Goal: Entertainment & Leisure: Browse casually

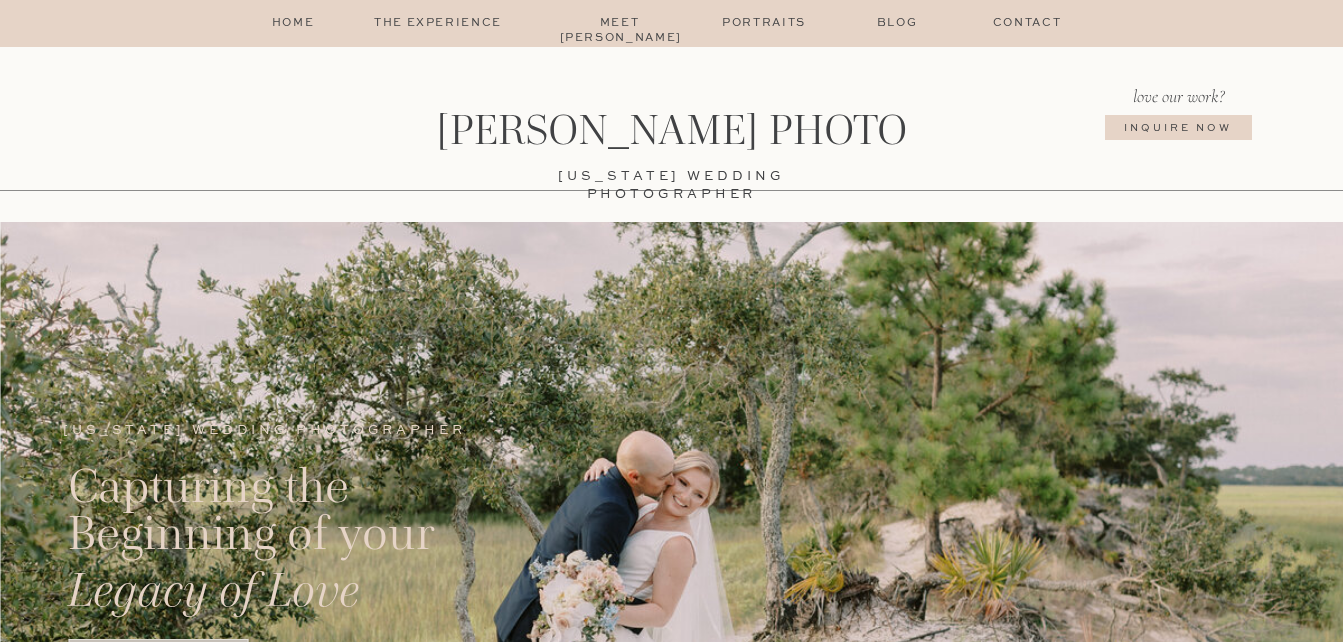
click at [459, 20] on p "The Experience" at bounding box center [438, 24] width 169 height 16
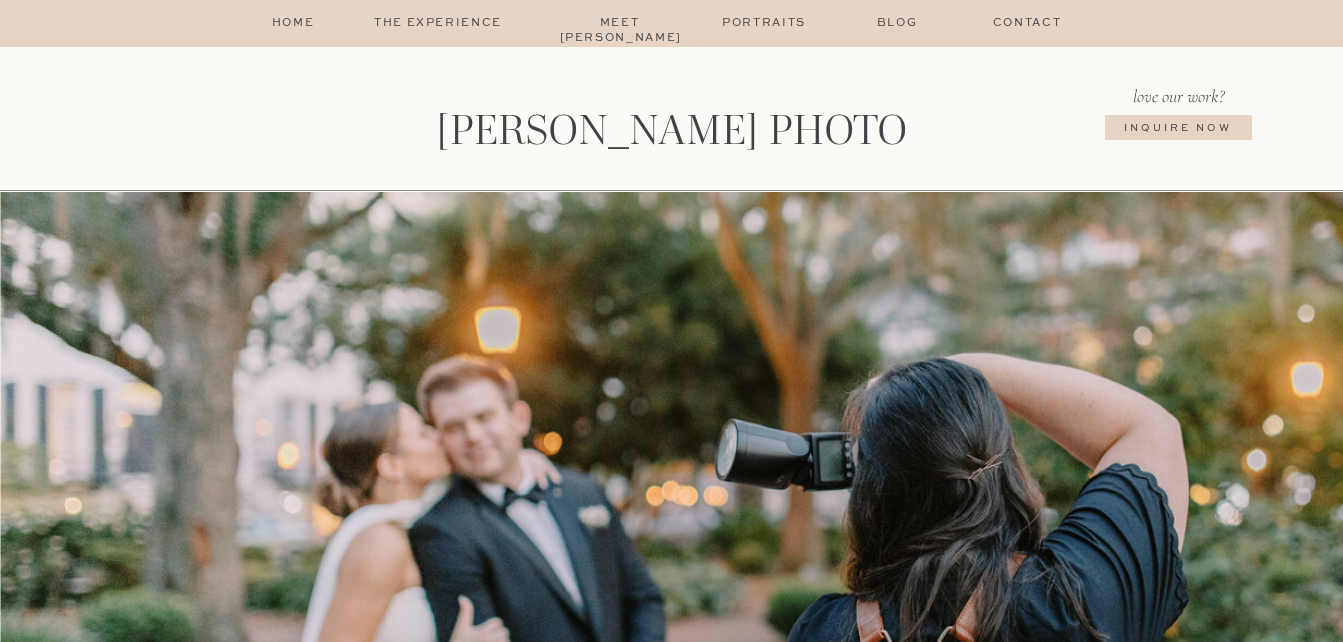
click at [746, 17] on p "Portraits" at bounding box center [764, 24] width 97 height 16
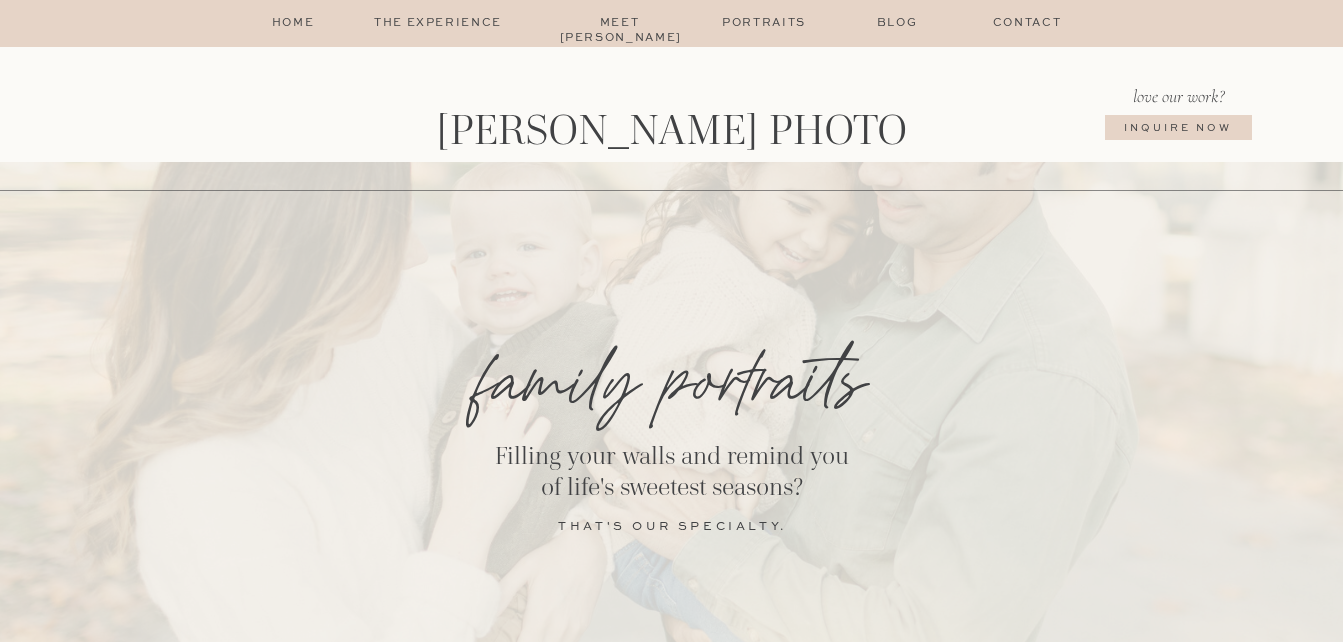
click at [295, 30] on p "home" at bounding box center [293, 24] width 49 height 16
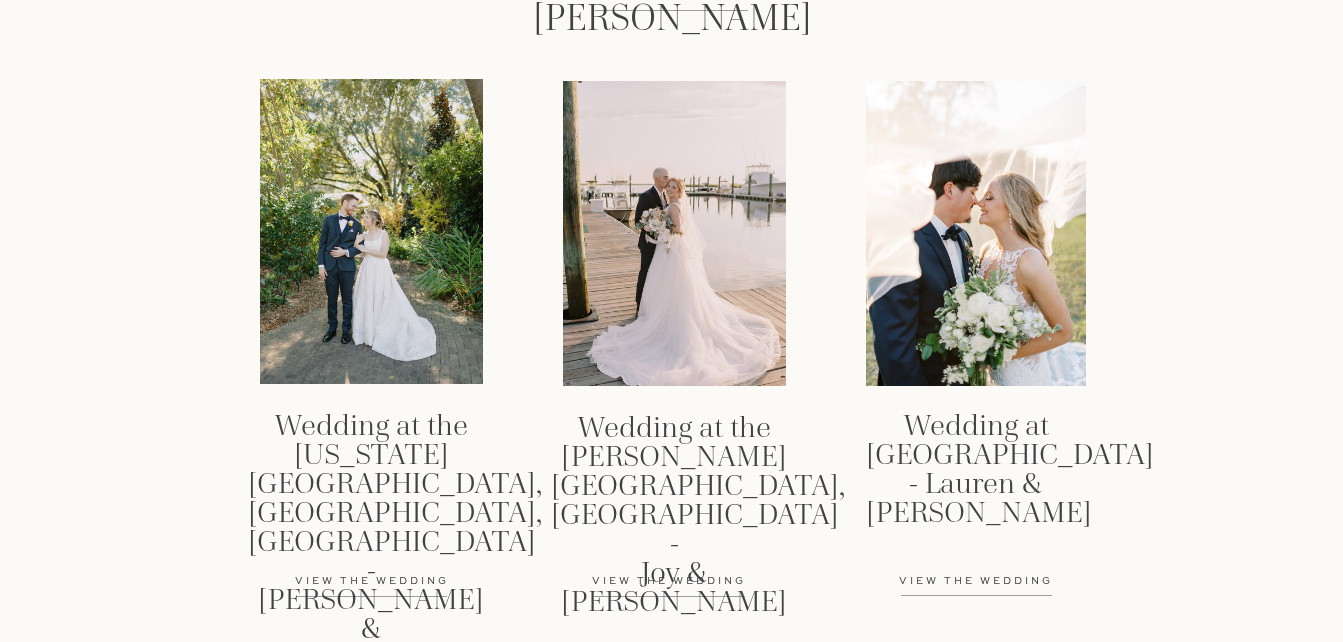
scroll to position [3070, 0]
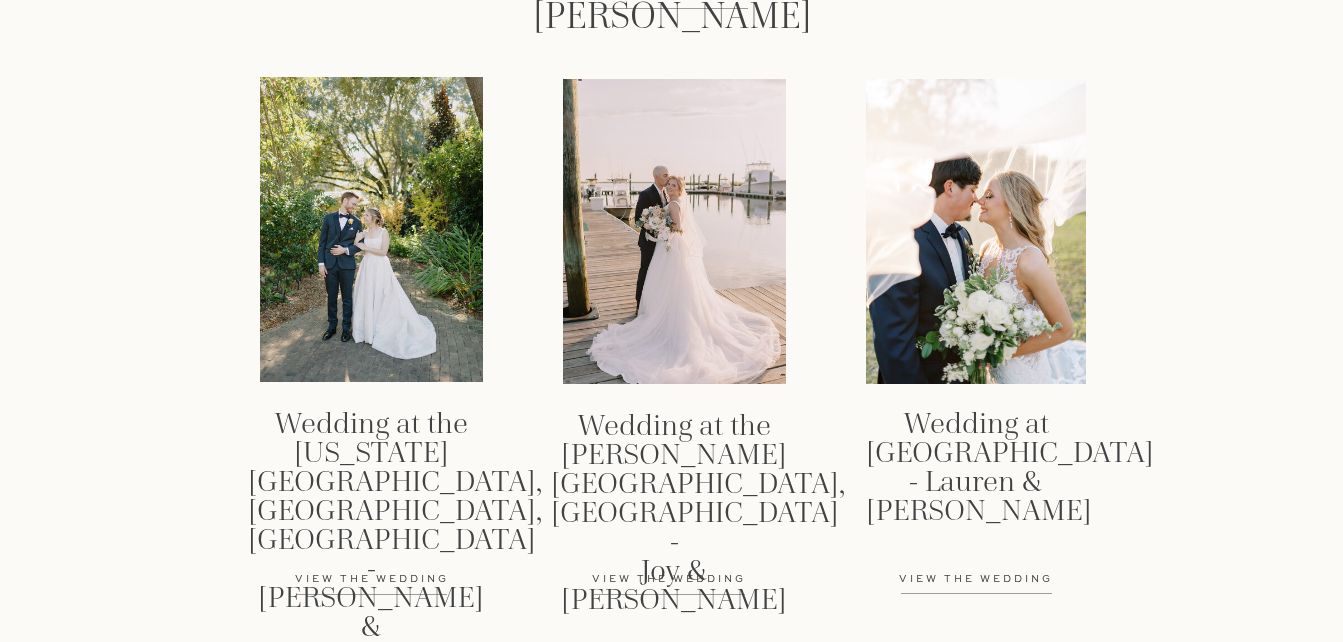
click at [388, 245] on div at bounding box center [371, 229] width 223 height 305
click at [593, 251] on div at bounding box center [674, 231] width 223 height 305
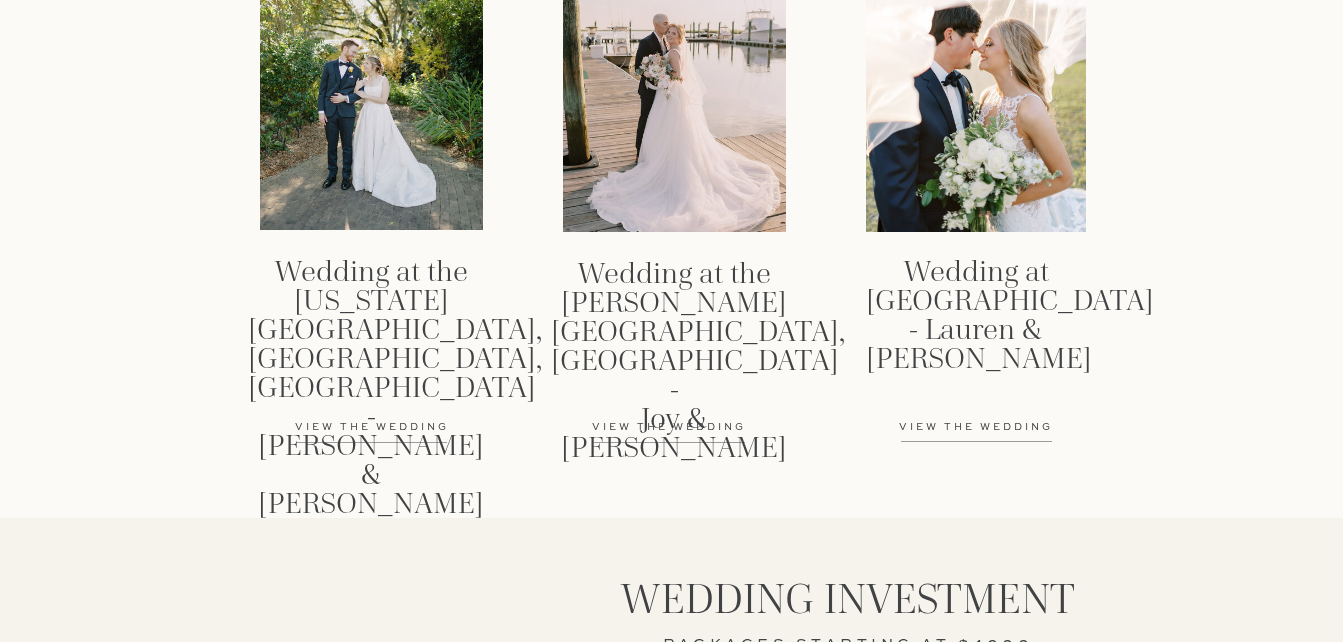
click at [941, 424] on p "View the wedding" at bounding box center [976, 428] width 212 height 16
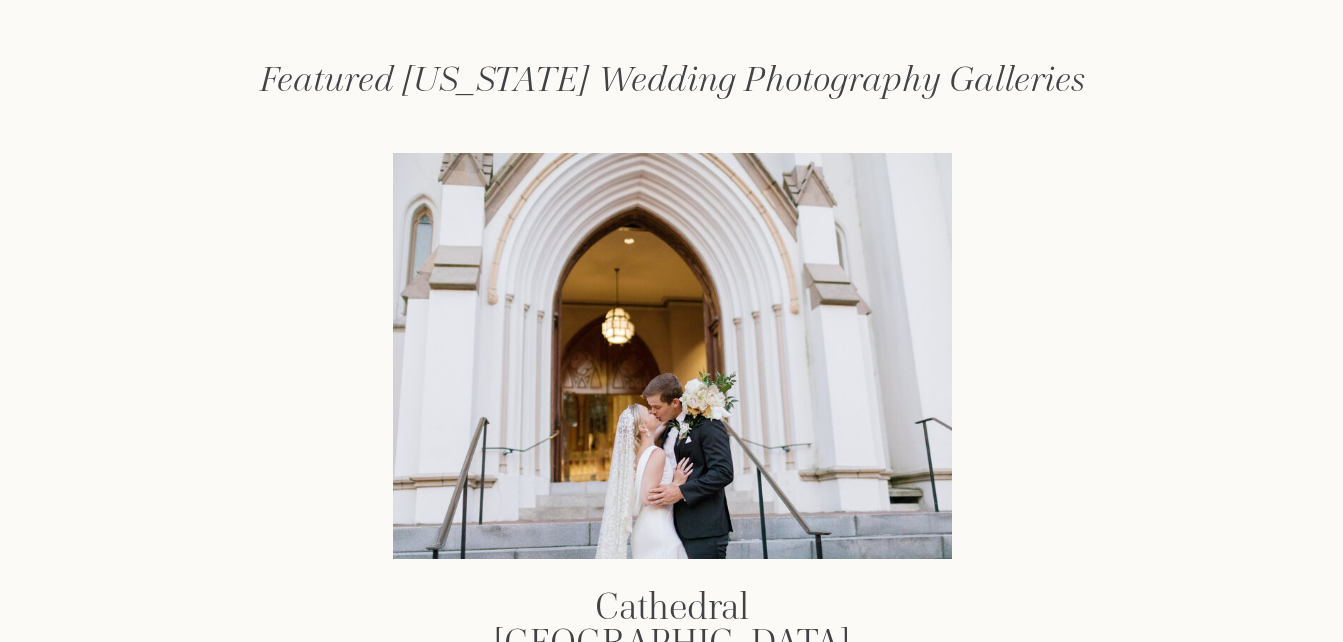
scroll to position [2574, 0]
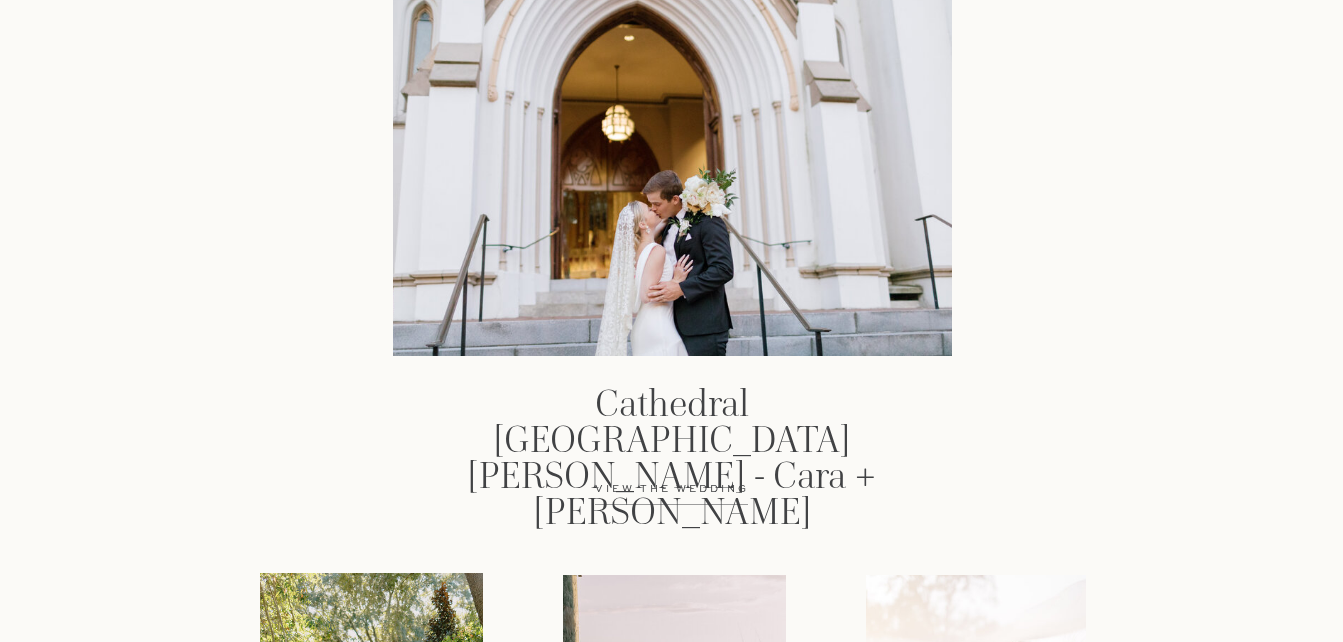
click at [612, 485] on p "View the wedding" at bounding box center [672, 500] width 212 height 36
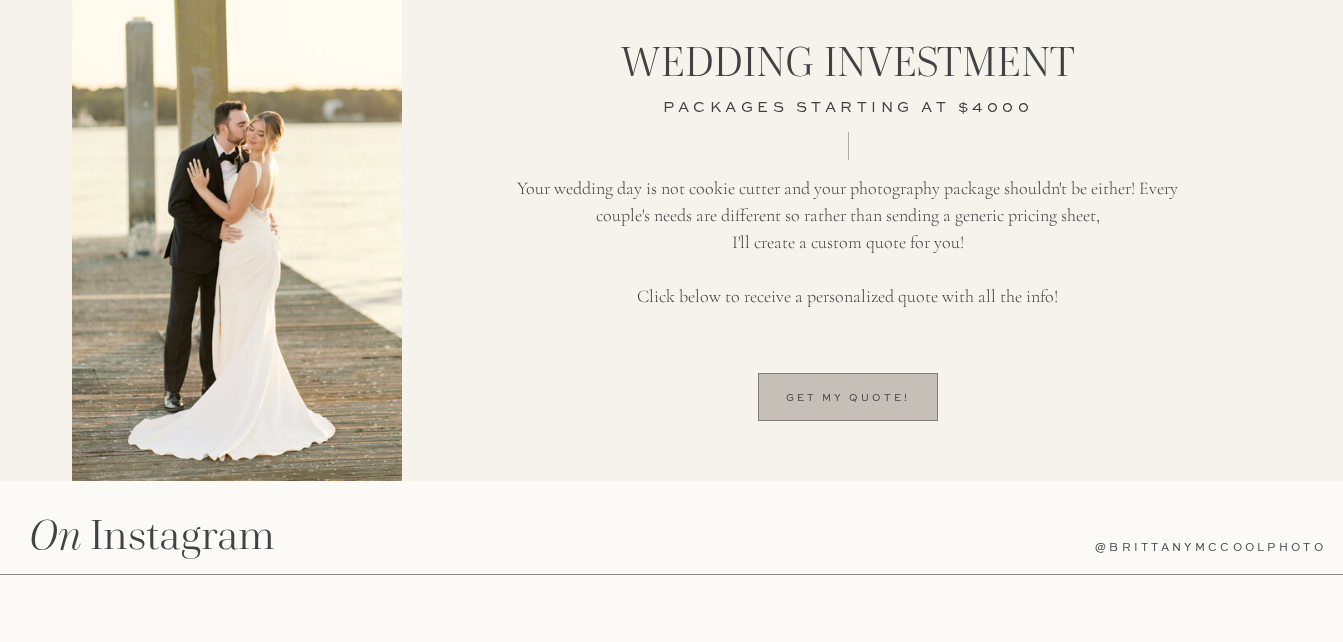
scroll to position [7097, 0]
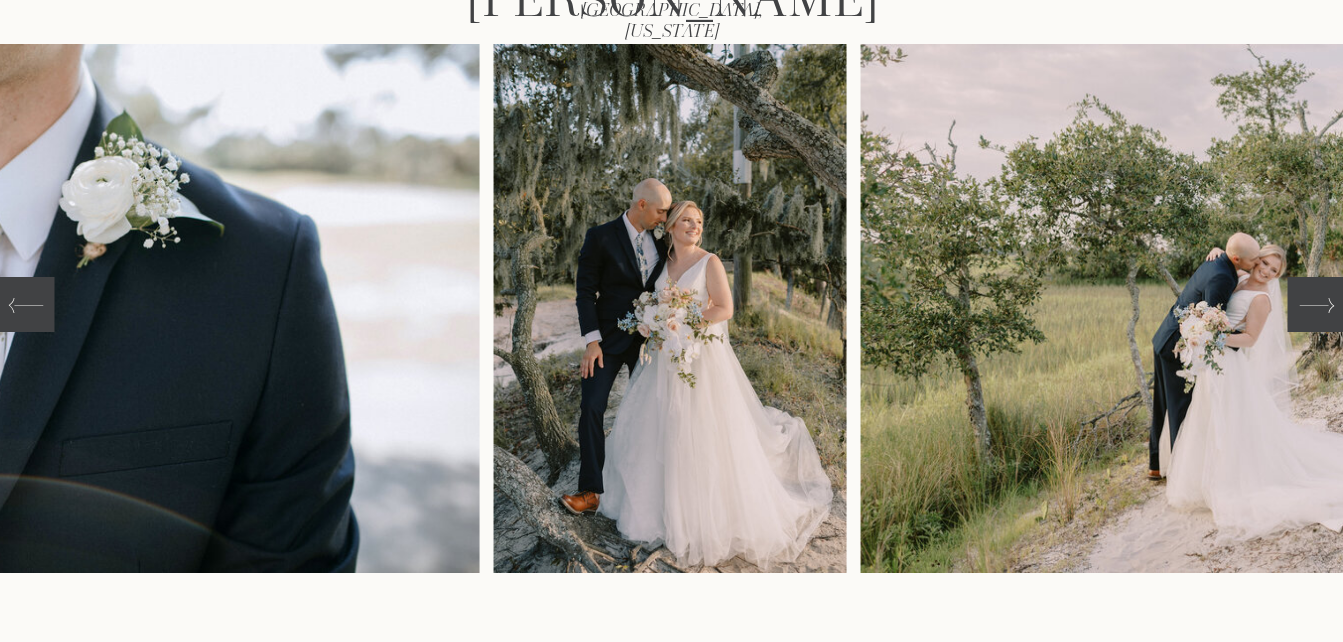
scroll to position [409, 0]
click at [1317, 336] on img at bounding box center [1257, 307] width 794 height 529
click at [1323, 287] on icon at bounding box center [1316, 304] width 35 height 35
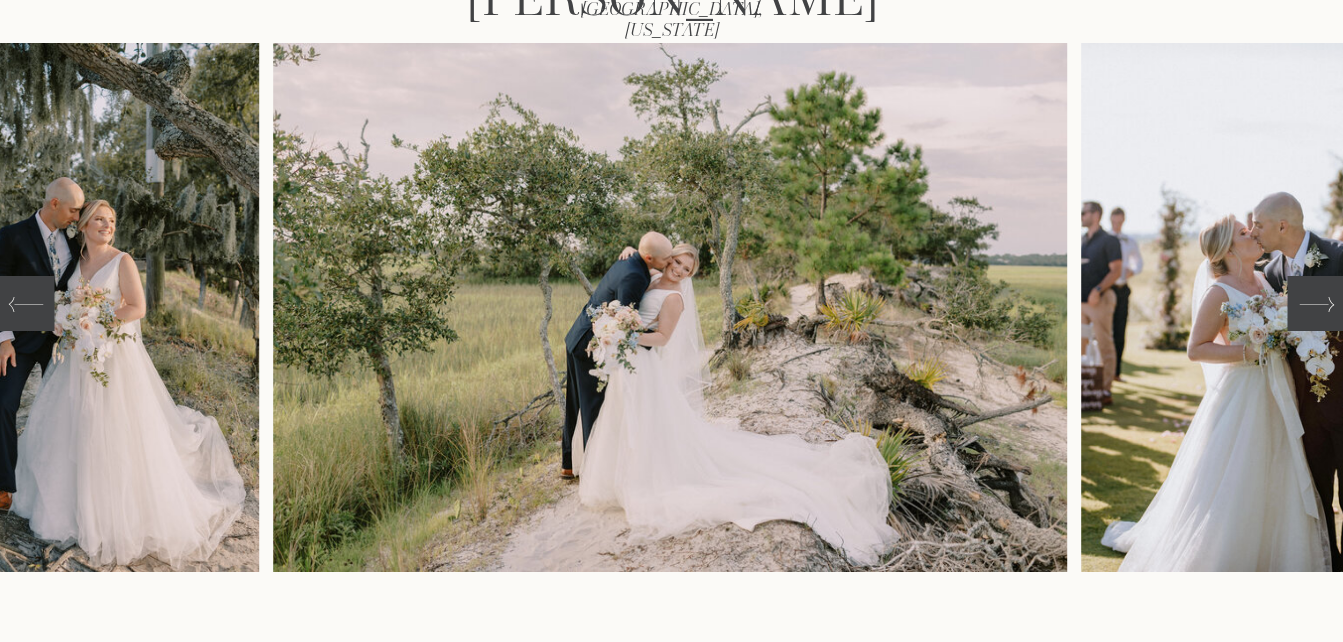
click at [1322, 293] on icon at bounding box center [1316, 304] width 35 height 35
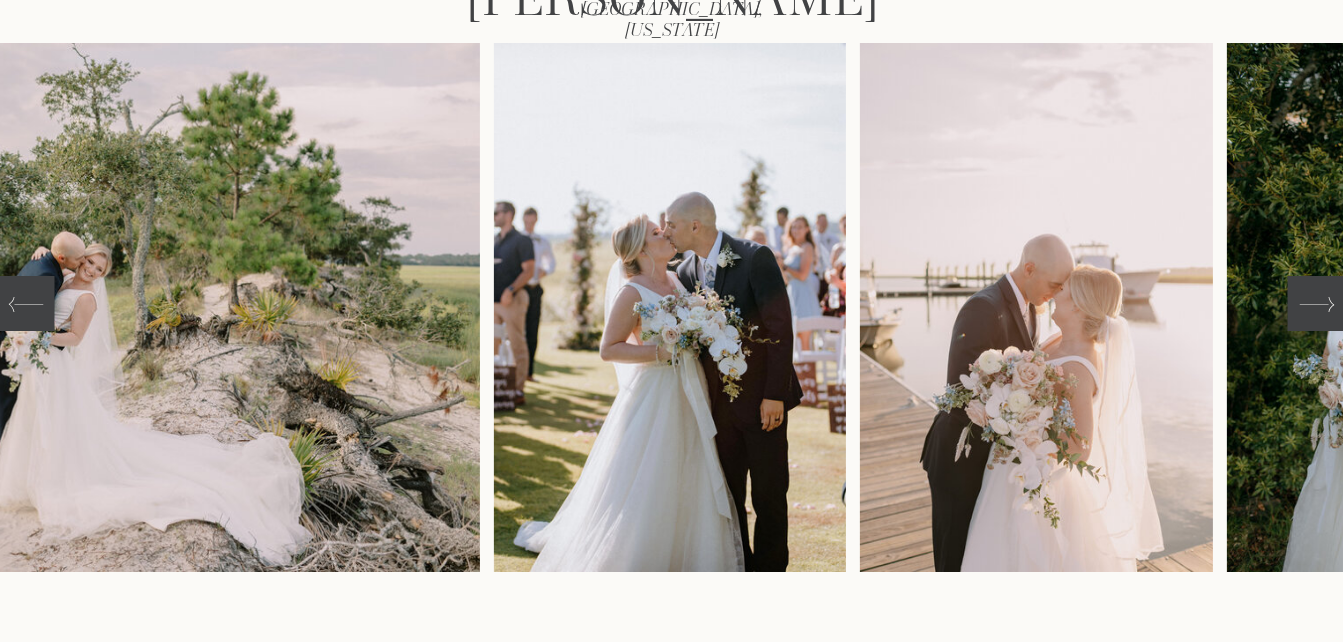
click at [1322, 293] on icon at bounding box center [1316, 304] width 35 height 35
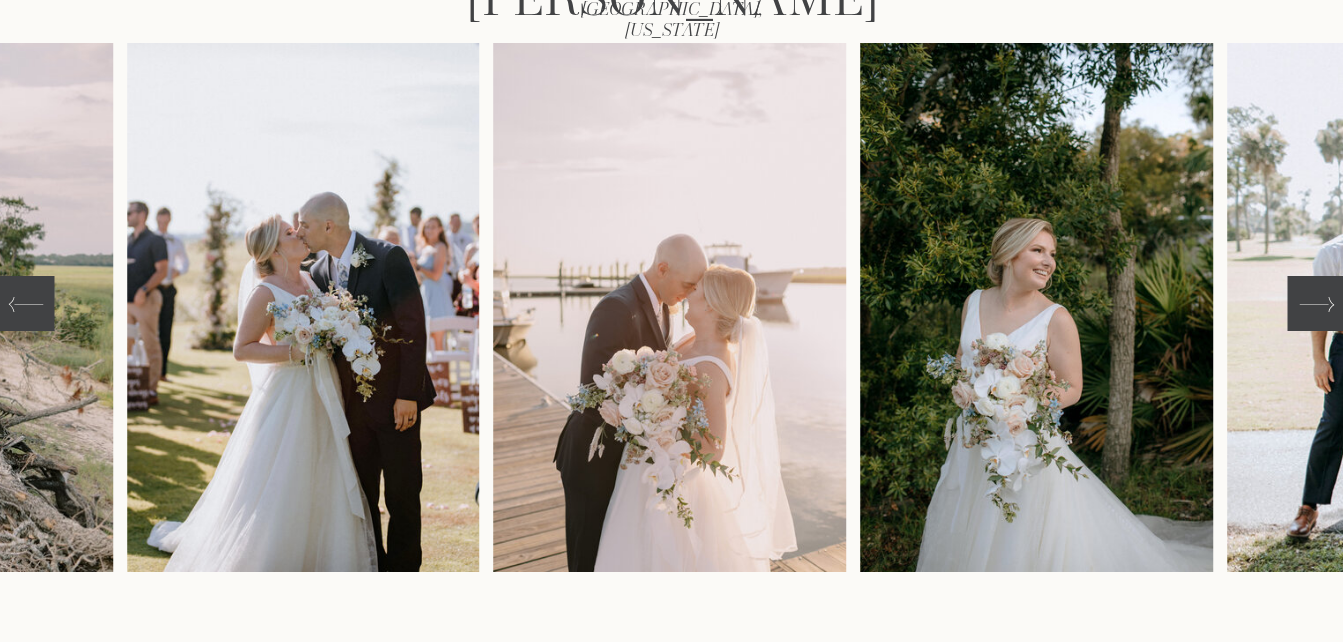
click at [1322, 293] on icon at bounding box center [1316, 304] width 35 height 35
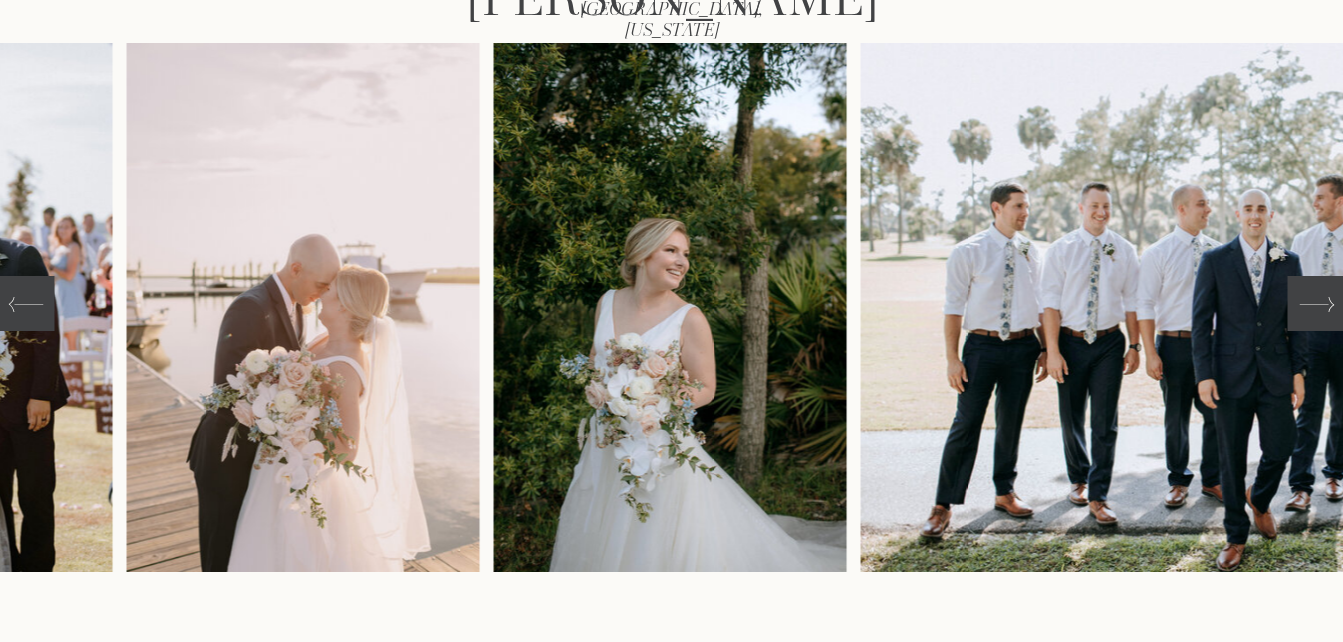
click at [1322, 293] on icon at bounding box center [1316, 304] width 35 height 35
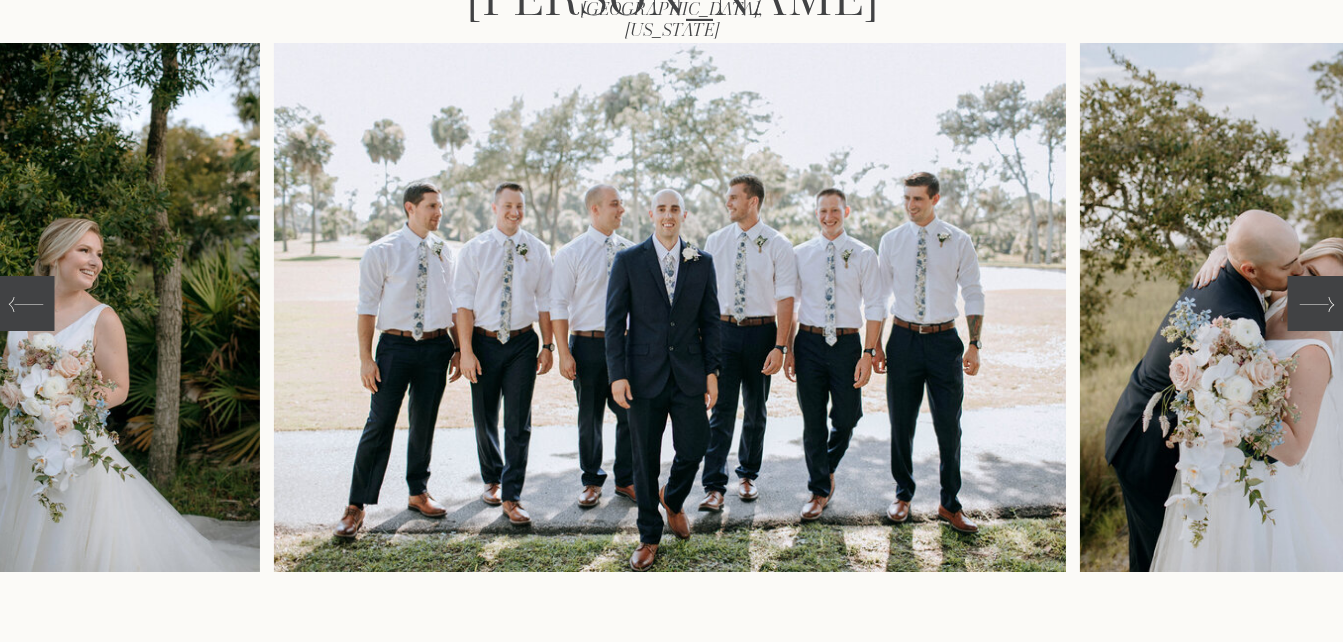
click at [1322, 293] on icon at bounding box center [1316, 304] width 35 height 35
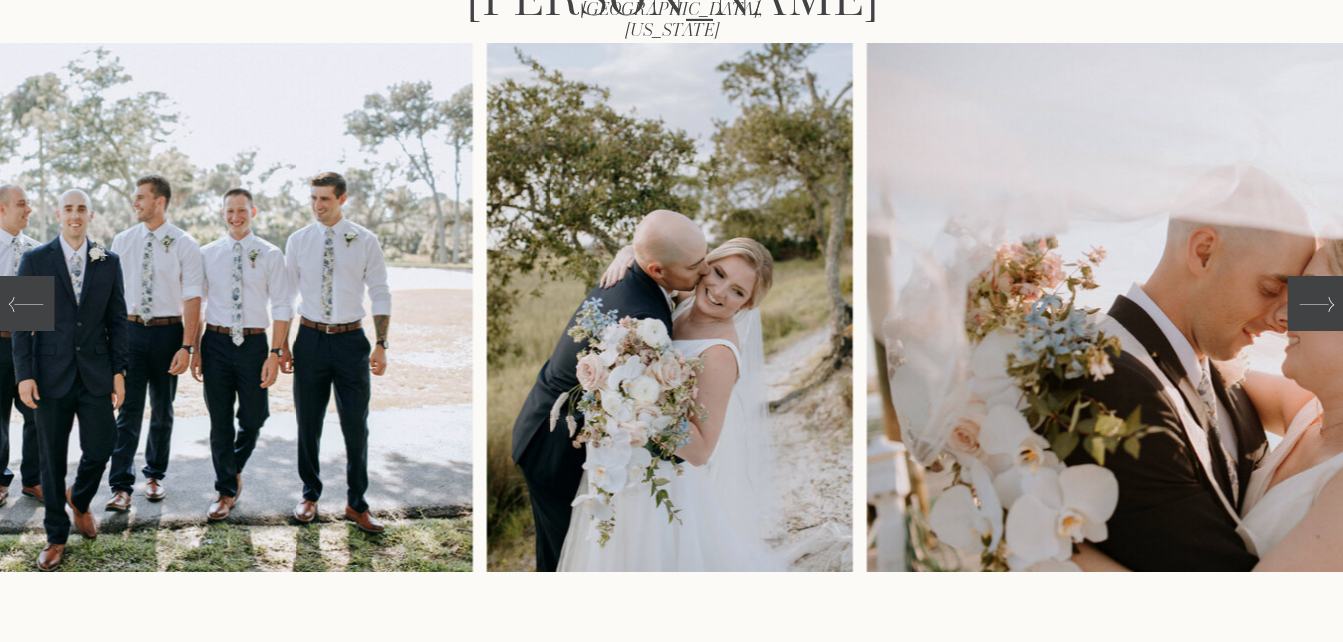
click at [1322, 293] on icon at bounding box center [1316, 304] width 35 height 35
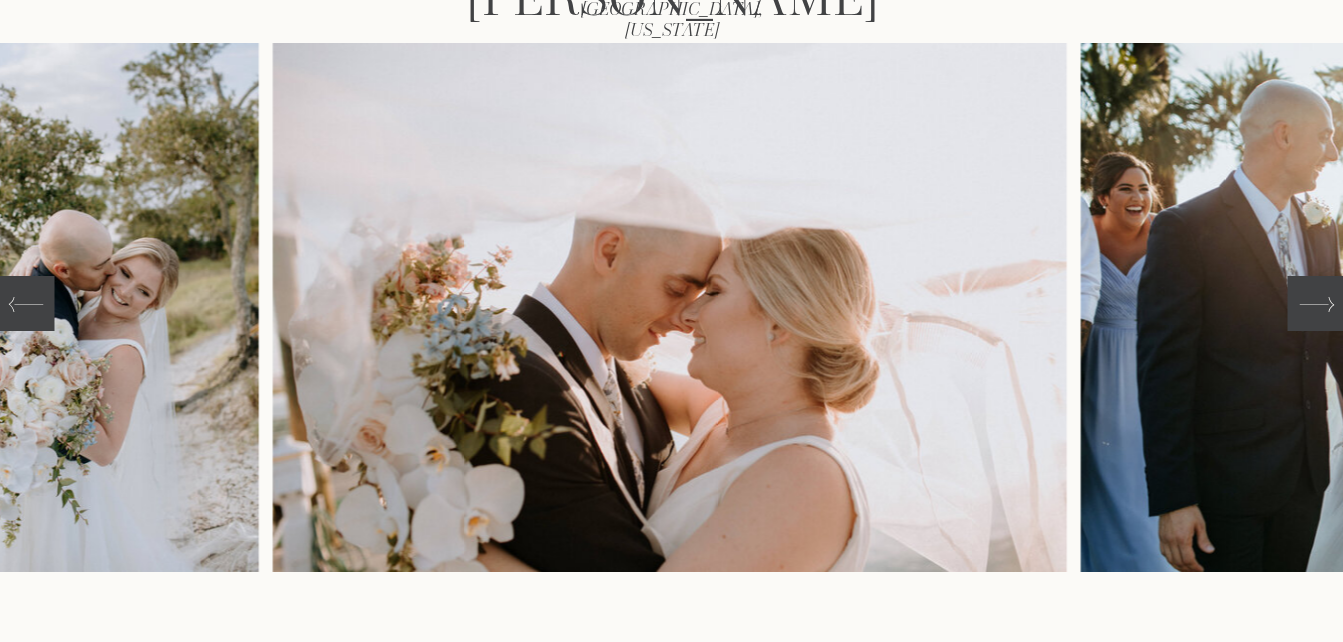
click at [1322, 293] on icon at bounding box center [1316, 304] width 35 height 35
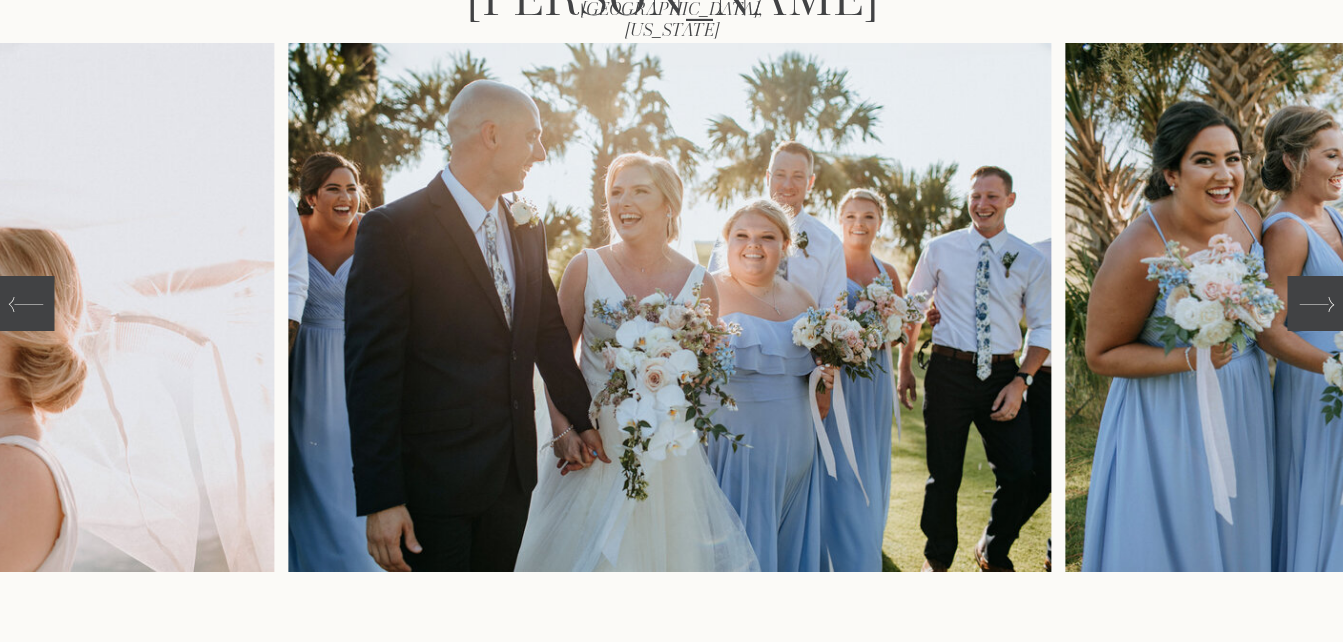
click at [1322, 293] on icon at bounding box center [1316, 304] width 35 height 35
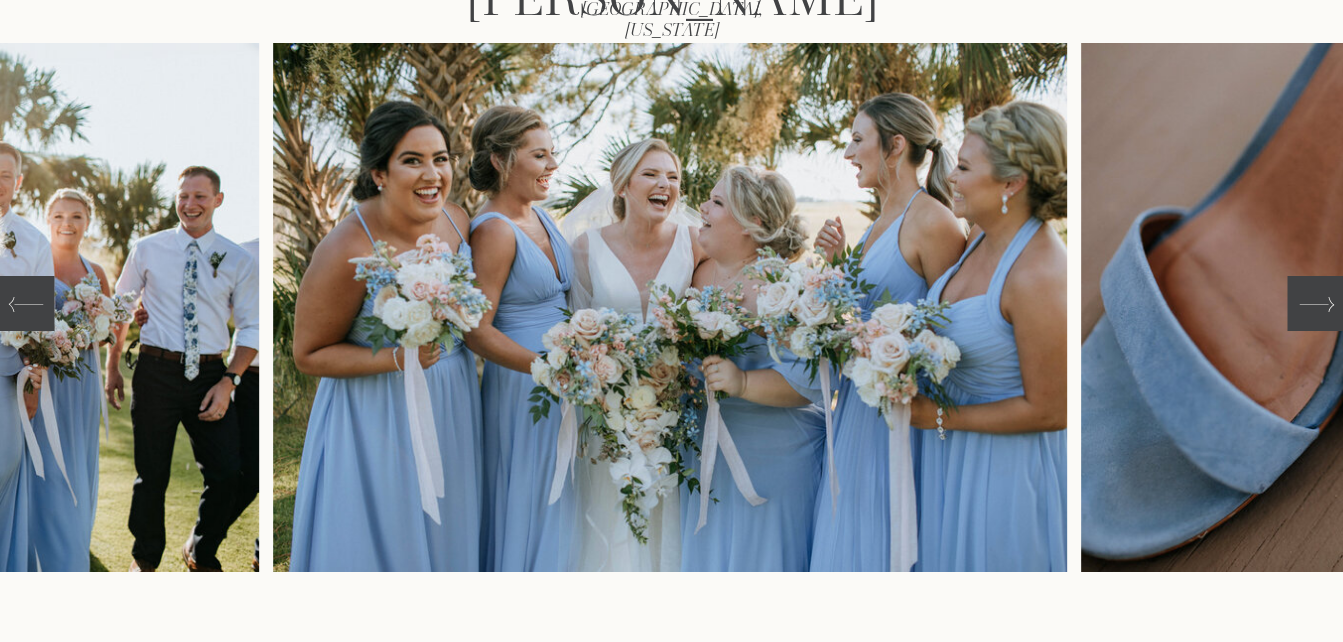
click at [1322, 293] on icon at bounding box center [1316, 304] width 35 height 35
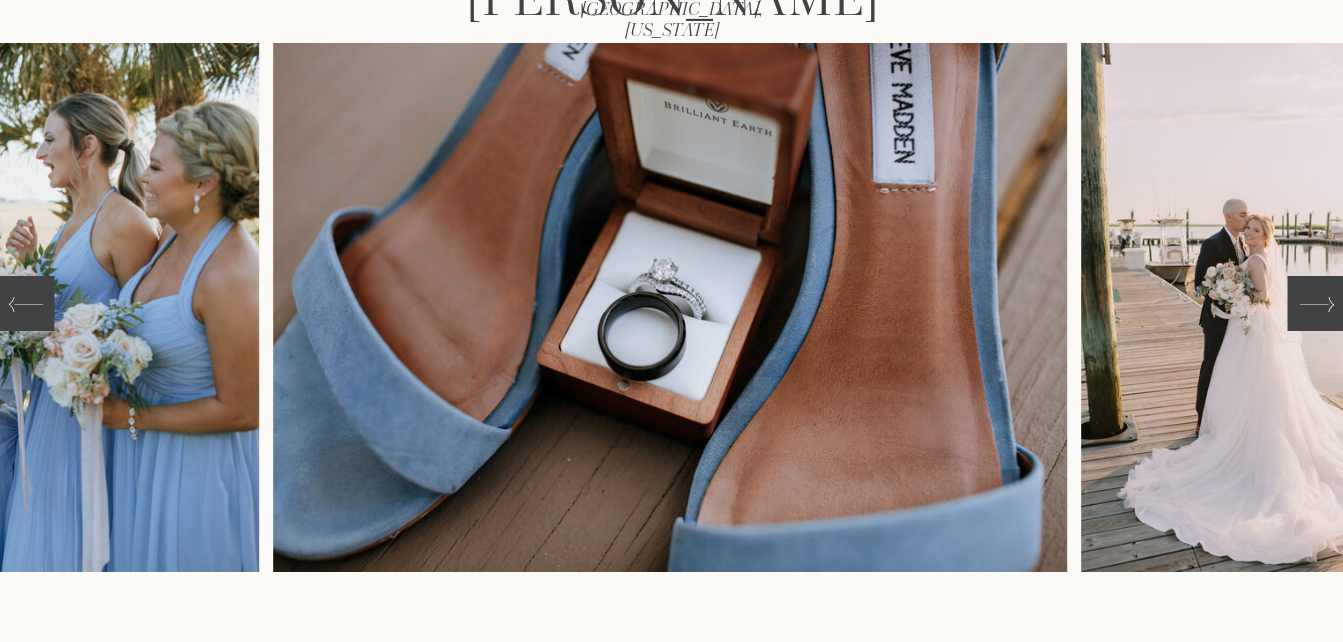
click at [1322, 293] on icon at bounding box center [1316, 304] width 35 height 35
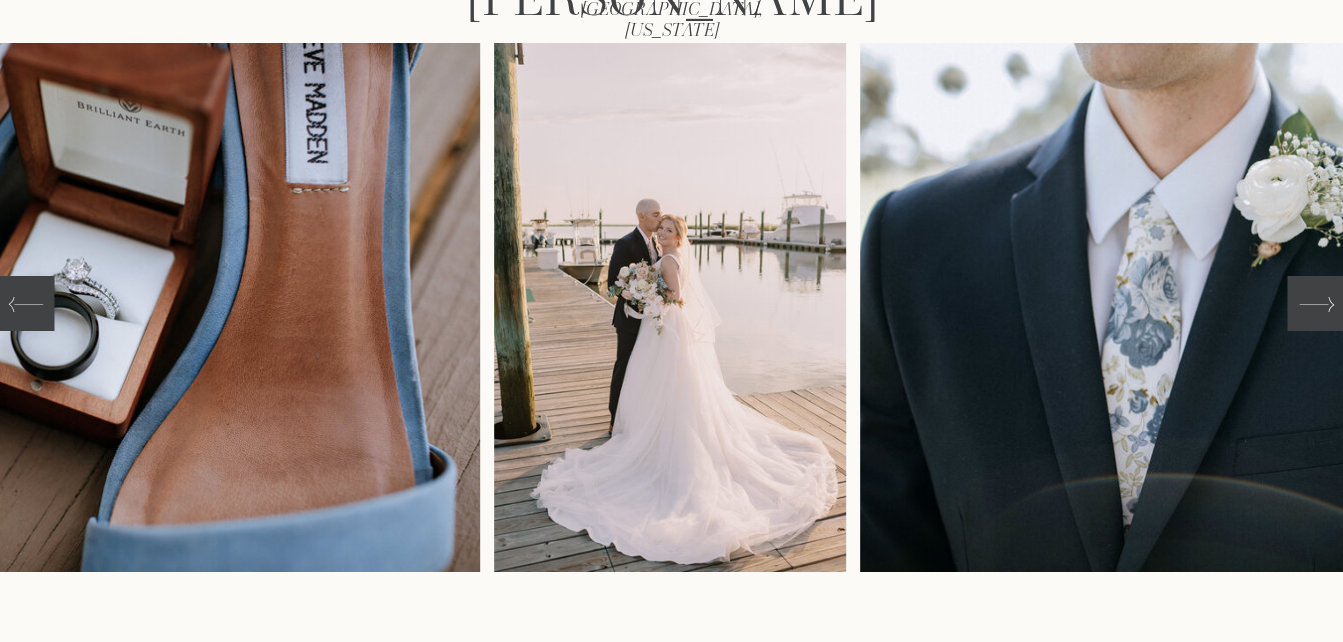
click at [1322, 293] on icon at bounding box center [1316, 304] width 35 height 35
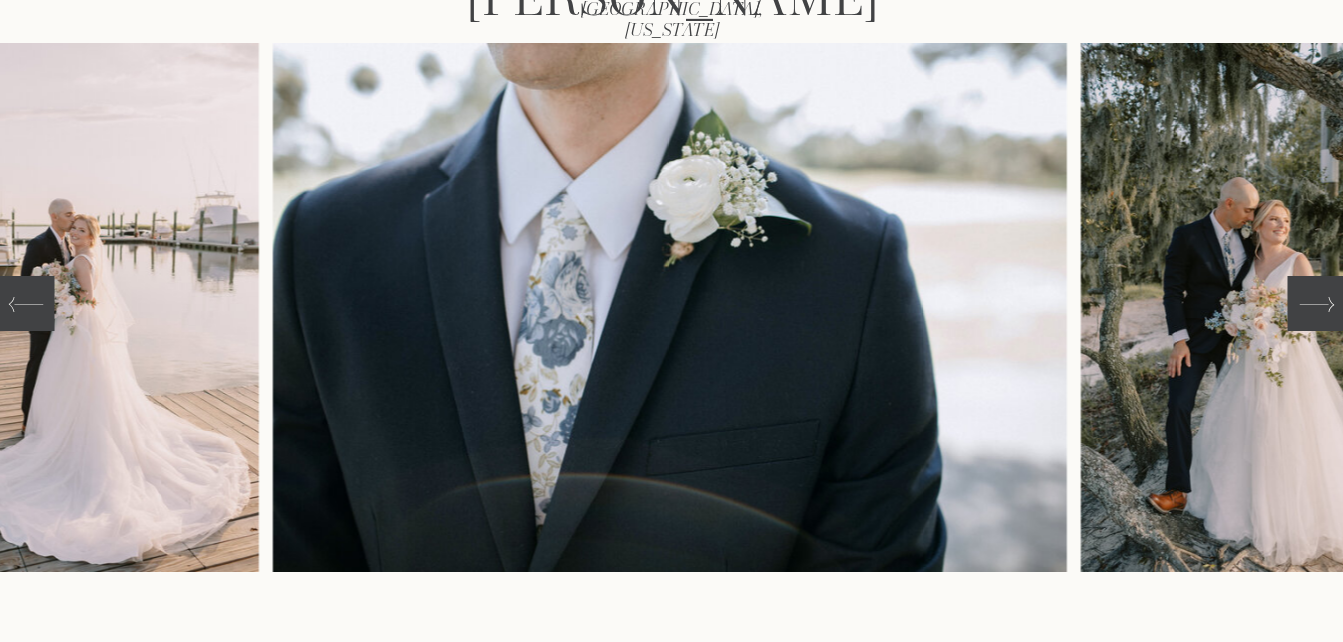
click at [1322, 293] on icon at bounding box center [1316, 304] width 35 height 35
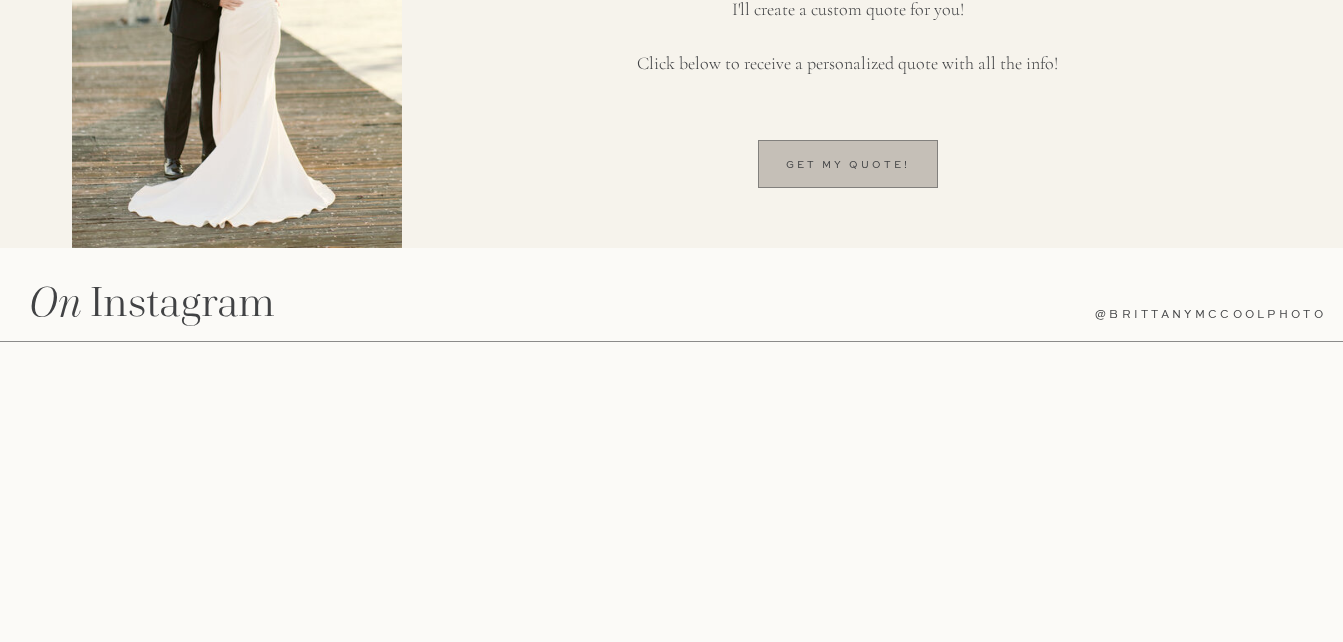
scroll to position [1373, 0]
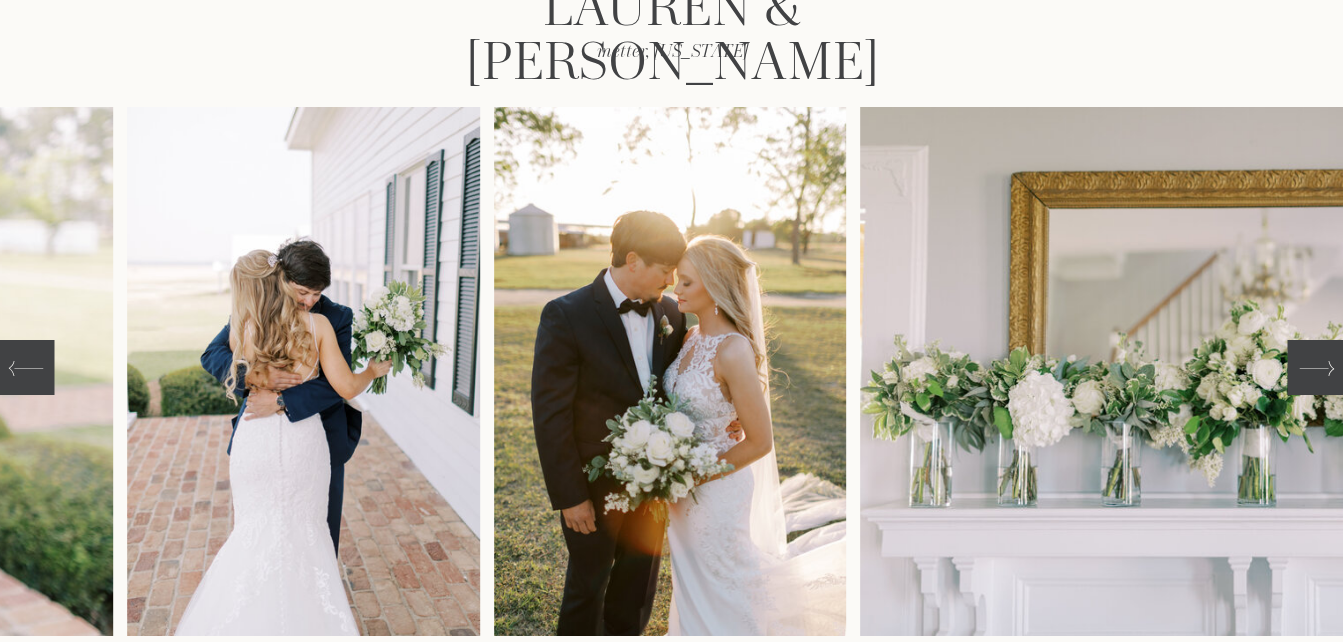
scroll to position [396, 0]
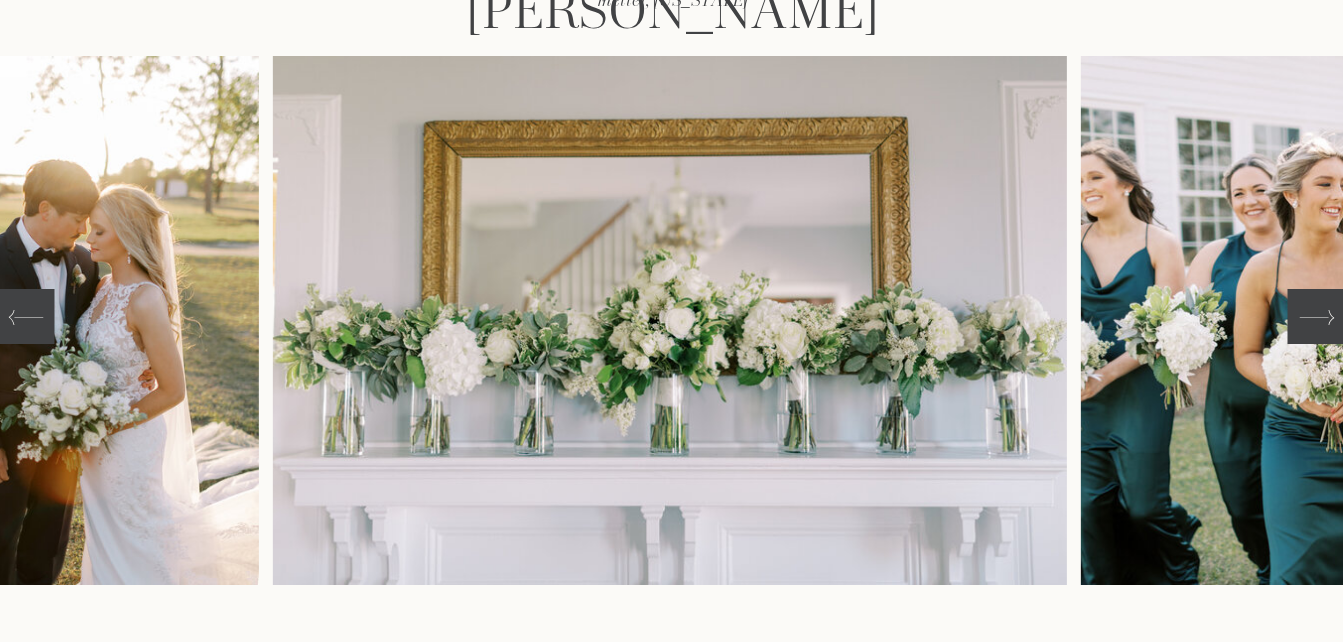
click at [1313, 314] on icon at bounding box center [1316, 317] width 35 height 35
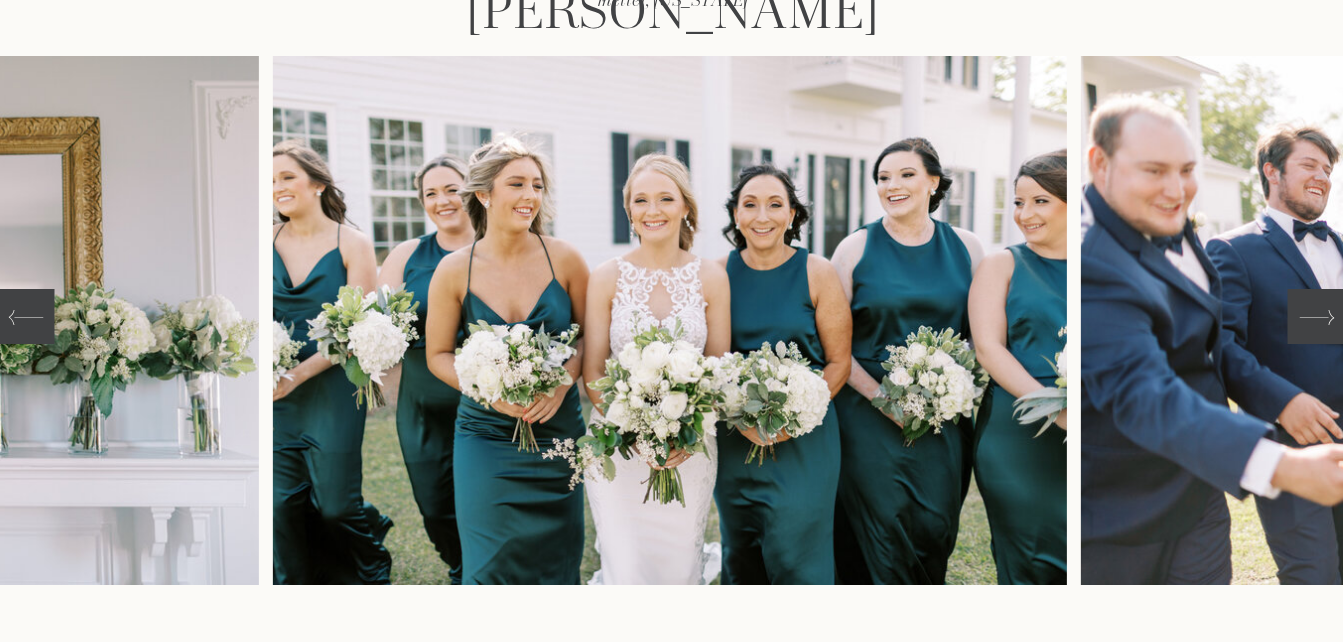
click at [1313, 314] on icon at bounding box center [1316, 317] width 35 height 35
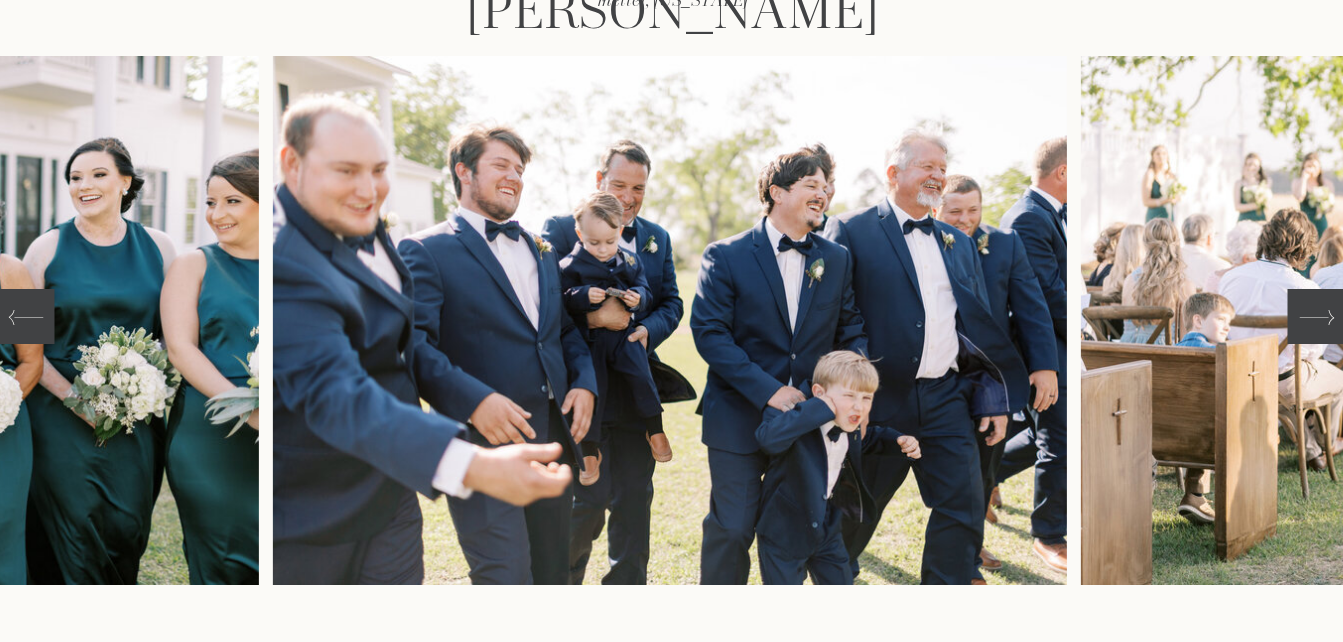
click at [1313, 314] on icon at bounding box center [1316, 317] width 35 height 35
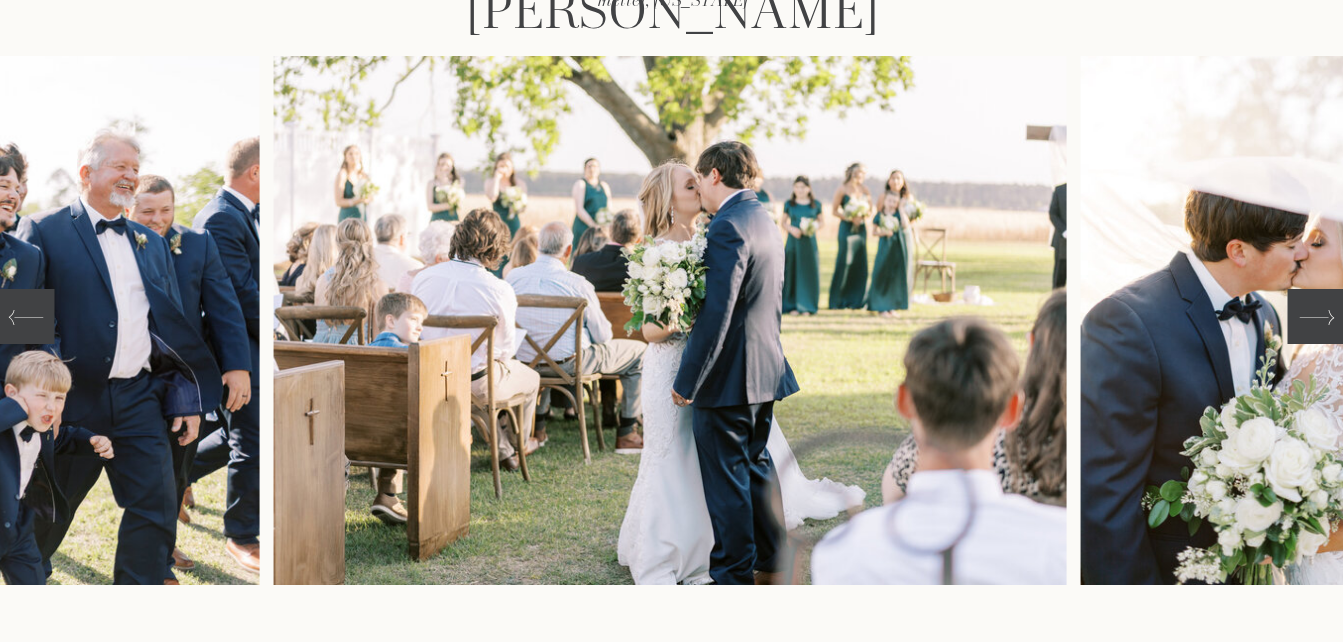
click at [1313, 314] on icon at bounding box center [1316, 317] width 35 height 35
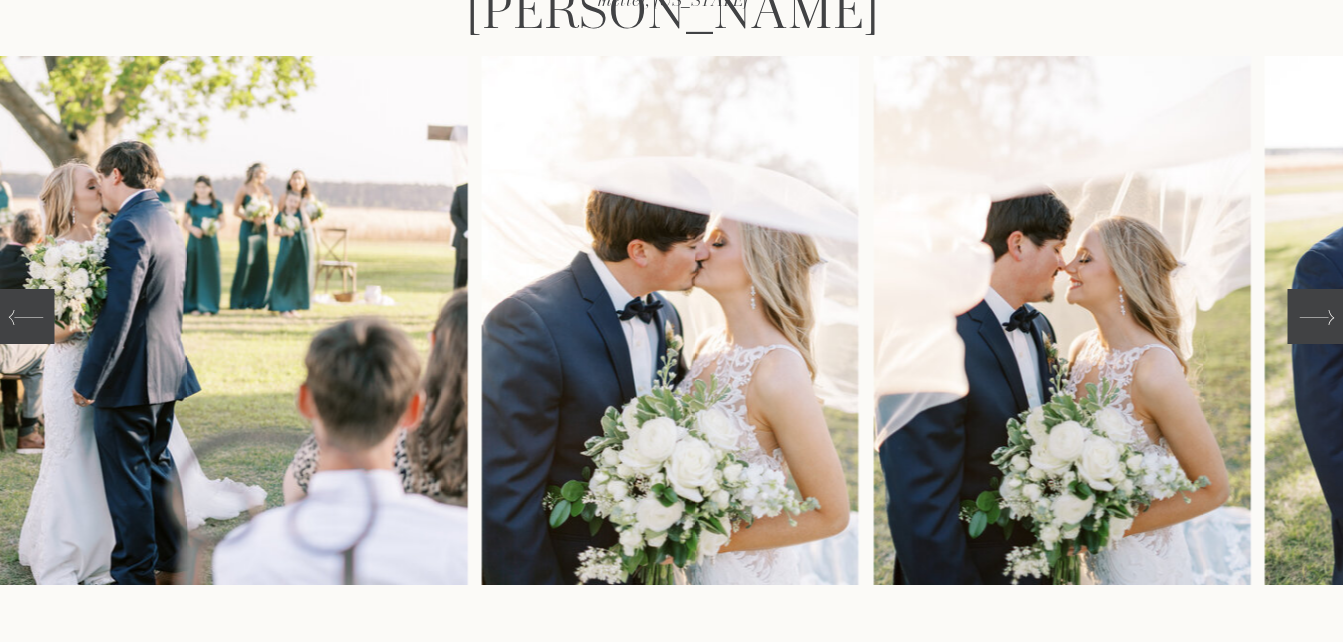
click at [1313, 314] on icon at bounding box center [1316, 317] width 35 height 35
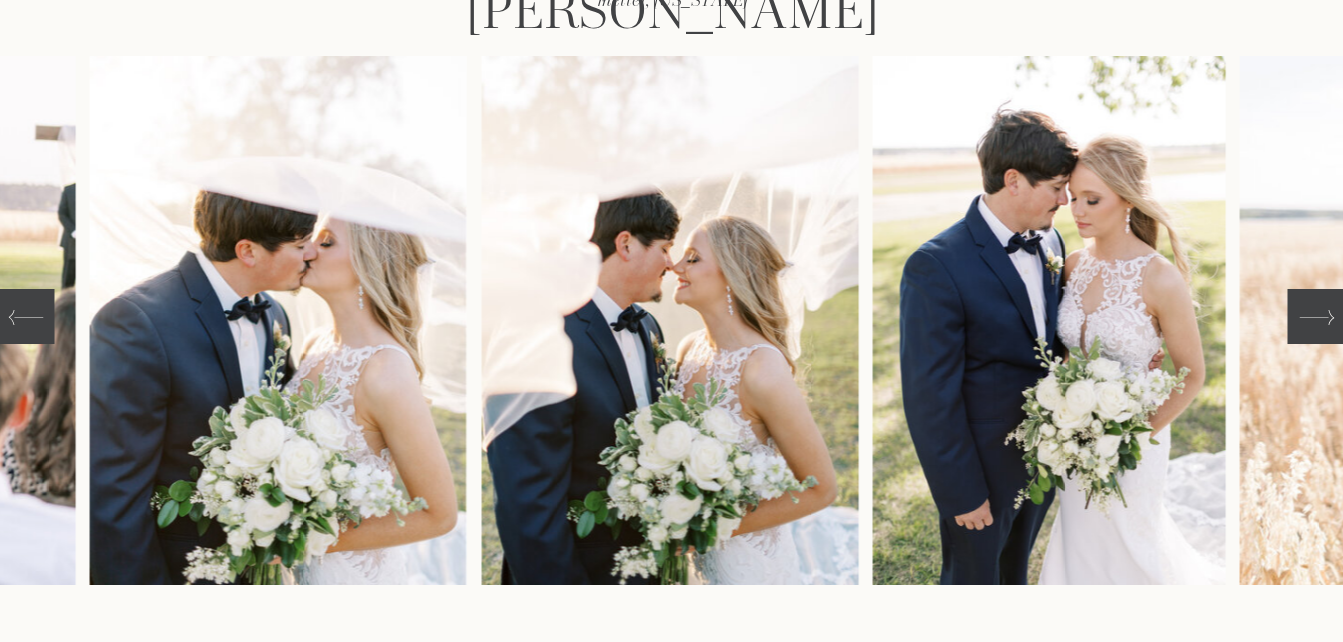
click at [1313, 314] on icon at bounding box center [1316, 317] width 35 height 35
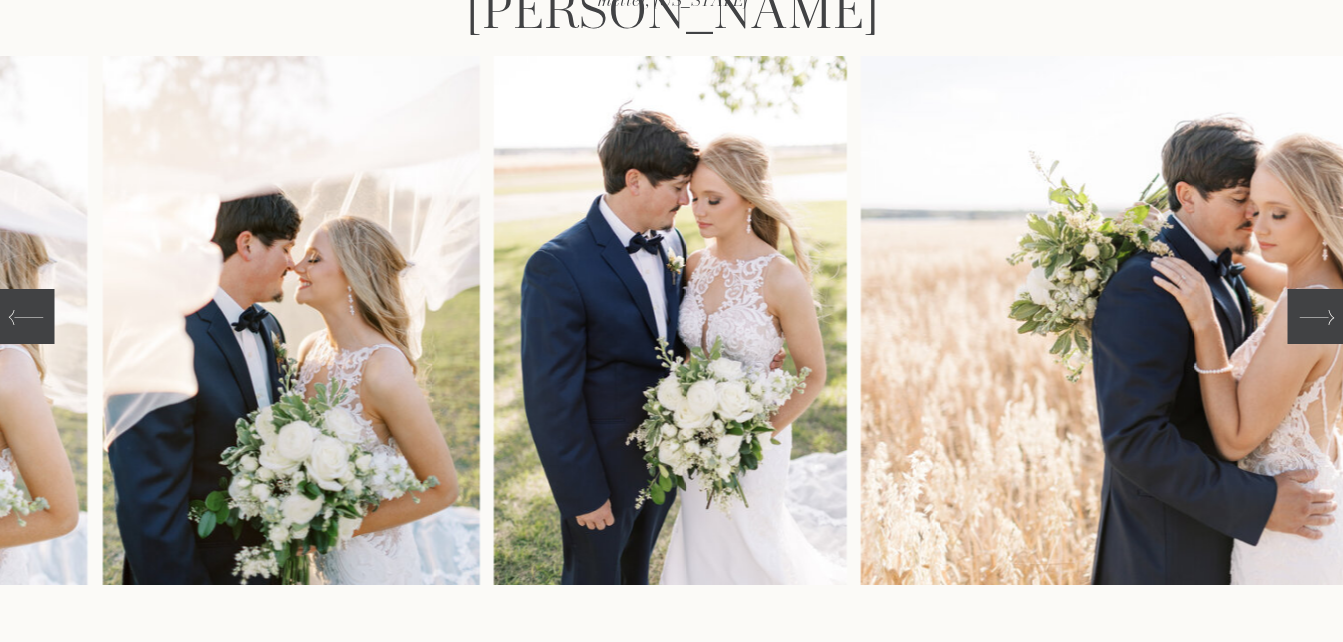
click at [1313, 314] on icon at bounding box center [1316, 317] width 35 height 35
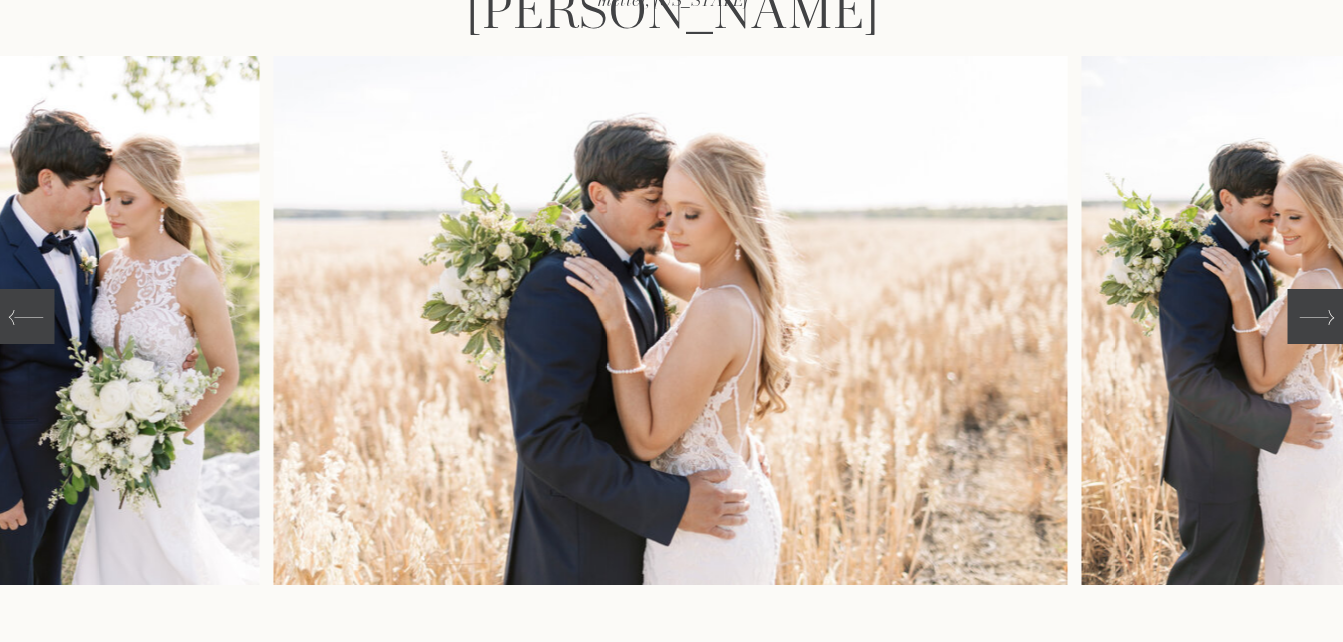
click at [1313, 314] on icon at bounding box center [1316, 317] width 35 height 35
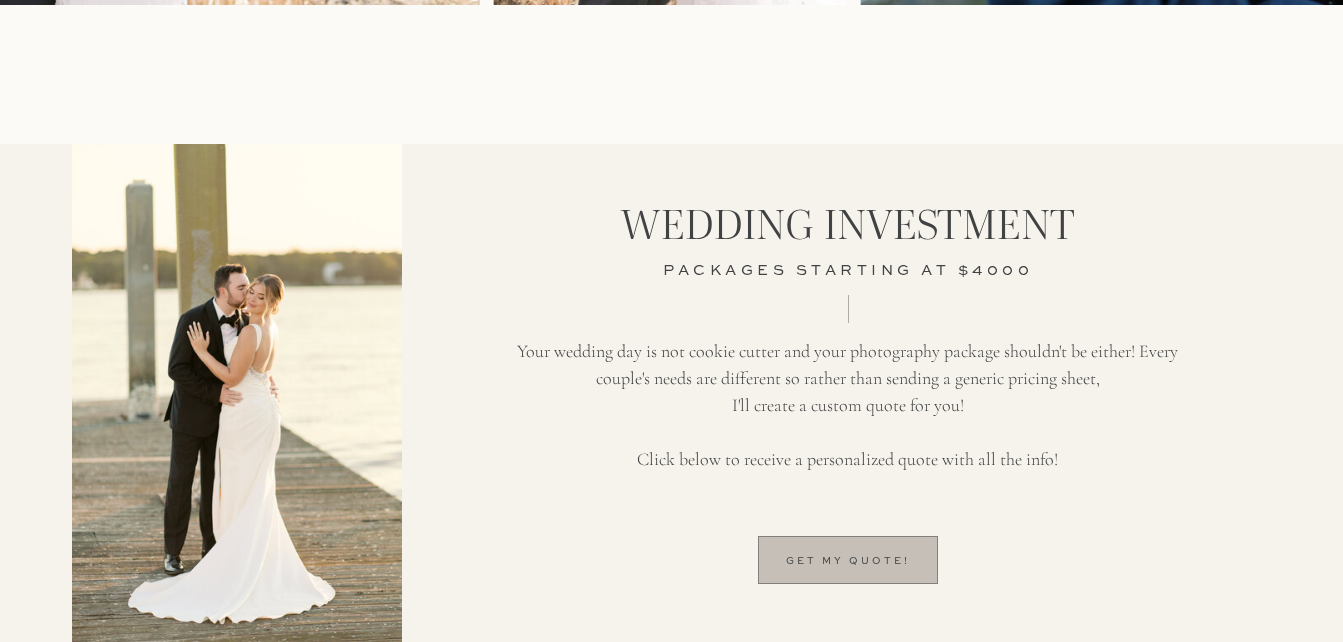
scroll to position [1001, 0]
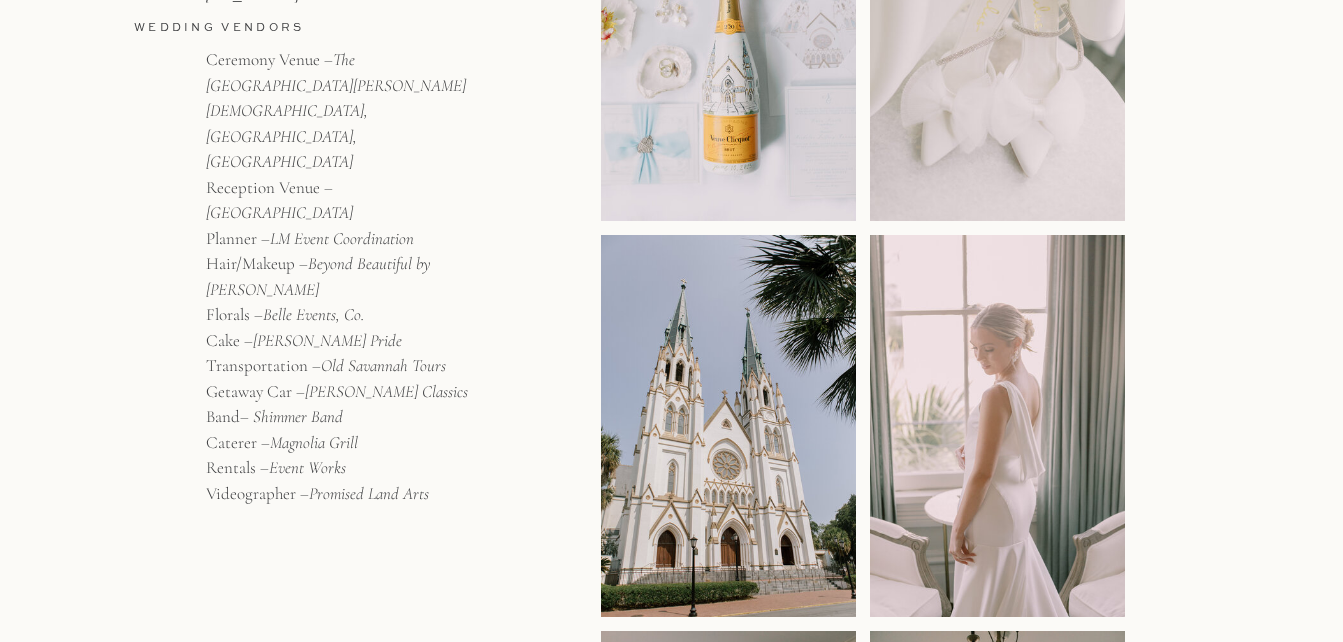
scroll to position [444, 0]
